Goal: Task Accomplishment & Management: Complete application form

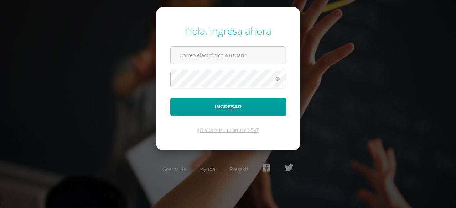
click at [191, 45] on form "Hola, ingresa ahora Ingresar ¿Olvidaste tu contraseña?" at bounding box center [228, 78] width 144 height 143
click at [201, 55] on input "text" at bounding box center [228, 55] width 115 height 17
type input "2025505@colegiobelga.edu.gt"
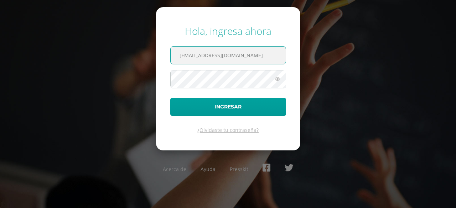
click at [292, 120] on form "Hola, ingresa ahora 2025505@colegiobelga.edu.gt Ingresar ¿Olvidaste tu contrase…" at bounding box center [228, 78] width 144 height 143
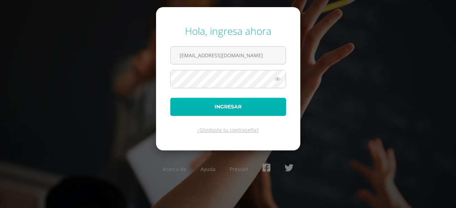
click at [272, 106] on button "Ingresar" at bounding box center [228, 107] width 116 height 18
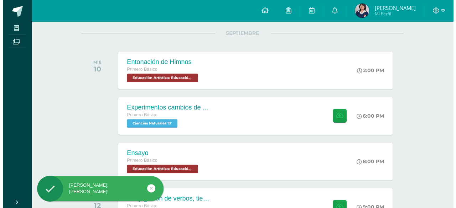
scroll to position [92, 0]
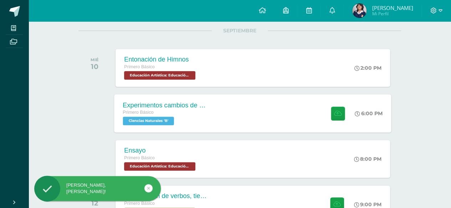
click at [222, 97] on div "Experimentos cambios de estado Primero Básico Ciencias Naturales 'B' 6:00 PM Ex…" at bounding box center [252, 113] width 277 height 38
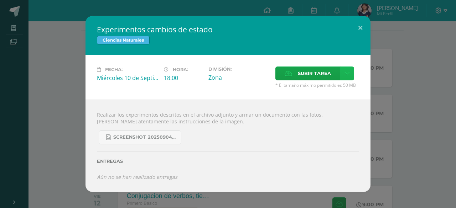
click at [340, 72] on link at bounding box center [347, 74] width 14 height 14
click at [329, 80] on div "Subir enlace Ingresa el enlace Cancelar Aceptar" at bounding box center [322, 89] width 72 height 19
click at [334, 87] on link "Subir enlace" at bounding box center [321, 89] width 71 height 11
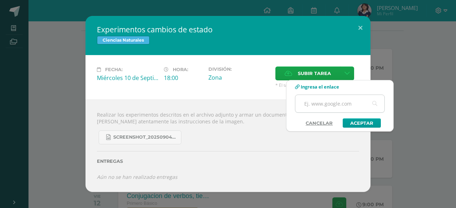
click at [351, 99] on input "text" at bounding box center [339, 103] width 89 height 17
paste input "[URL][DOMAIN_NAME]"
type input "[URL][DOMAIN_NAME]"
click at [366, 123] on link "Aceptar" at bounding box center [362, 123] width 38 height 9
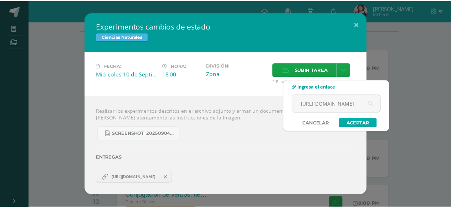
scroll to position [0, 0]
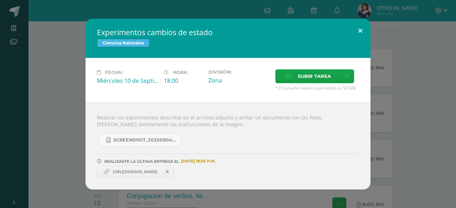
click at [361, 30] on button at bounding box center [360, 31] width 20 height 24
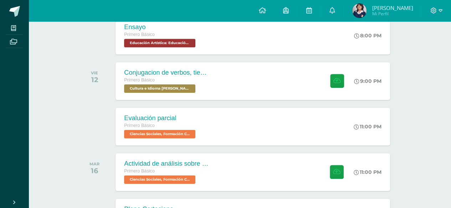
scroll to position [216, 0]
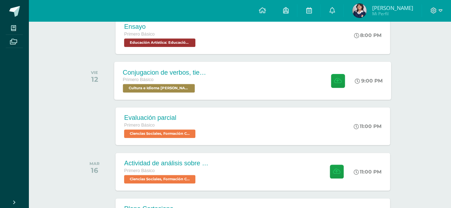
click at [313, 94] on div "Conjugacion de verbos, tiempo pasado en Kaqchikel Primero Básico Cultura e Idio…" at bounding box center [252, 81] width 277 height 38
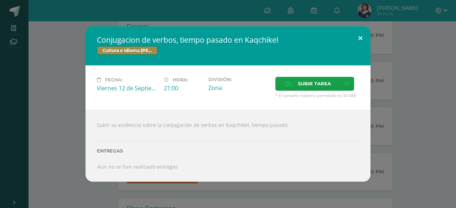
click at [366, 30] on button at bounding box center [360, 38] width 20 height 24
click at [366, 30] on div "Conjugacion de verbos, tiempo pasado en Kaqchikel Cultura e Idioma Maya Garífun…" at bounding box center [228, 104] width 450 height 156
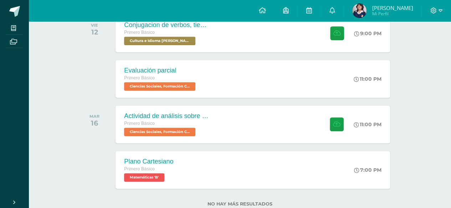
scroll to position [284, 0]
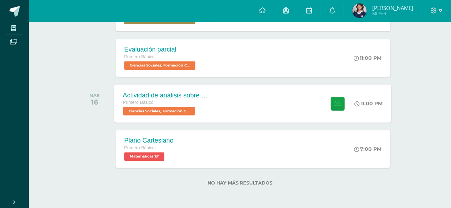
click at [306, 85] on div "Actividad de análisis sobre Derechos Humanos Primero Básico Ciencias Sociales, …" at bounding box center [252, 103] width 277 height 38
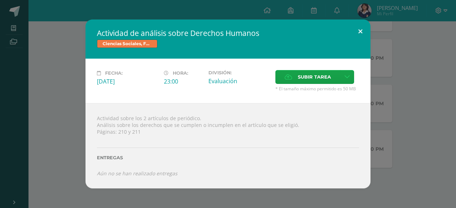
click at [359, 32] on button at bounding box center [360, 32] width 20 height 24
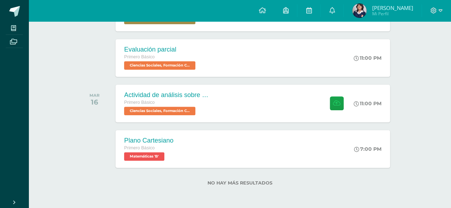
scroll to position [257, 0]
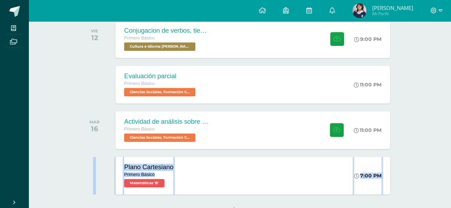
drag, startPoint x: 449, startPoint y: 151, endPoint x: 454, endPoint y: 148, distance: 5.7
click at [342, 177] on div "Plano Cartesiano Primero Básico Matemáticas 'B' 7:00 PM Plano Cartesiano Matemá…" at bounding box center [252, 176] width 277 height 38
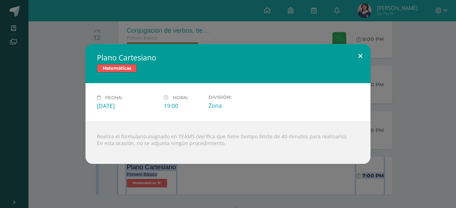
click at [363, 56] on button at bounding box center [360, 56] width 20 height 24
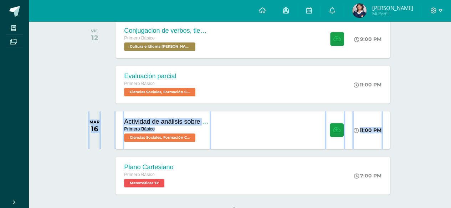
drag, startPoint x: 456, startPoint y: 141, endPoint x: 432, endPoint y: 97, distance: 49.9
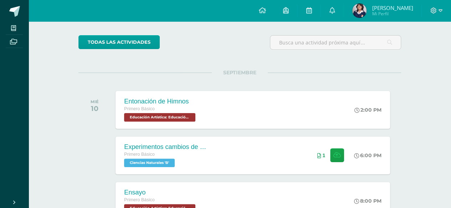
scroll to position [0, 0]
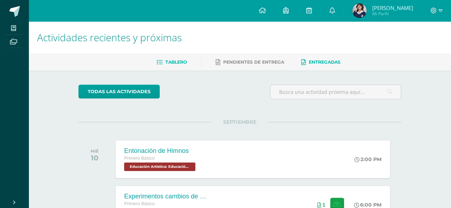
click at [320, 62] on span "Entregadas" at bounding box center [325, 62] width 32 height 5
